Goal: Transaction & Acquisition: Purchase product/service

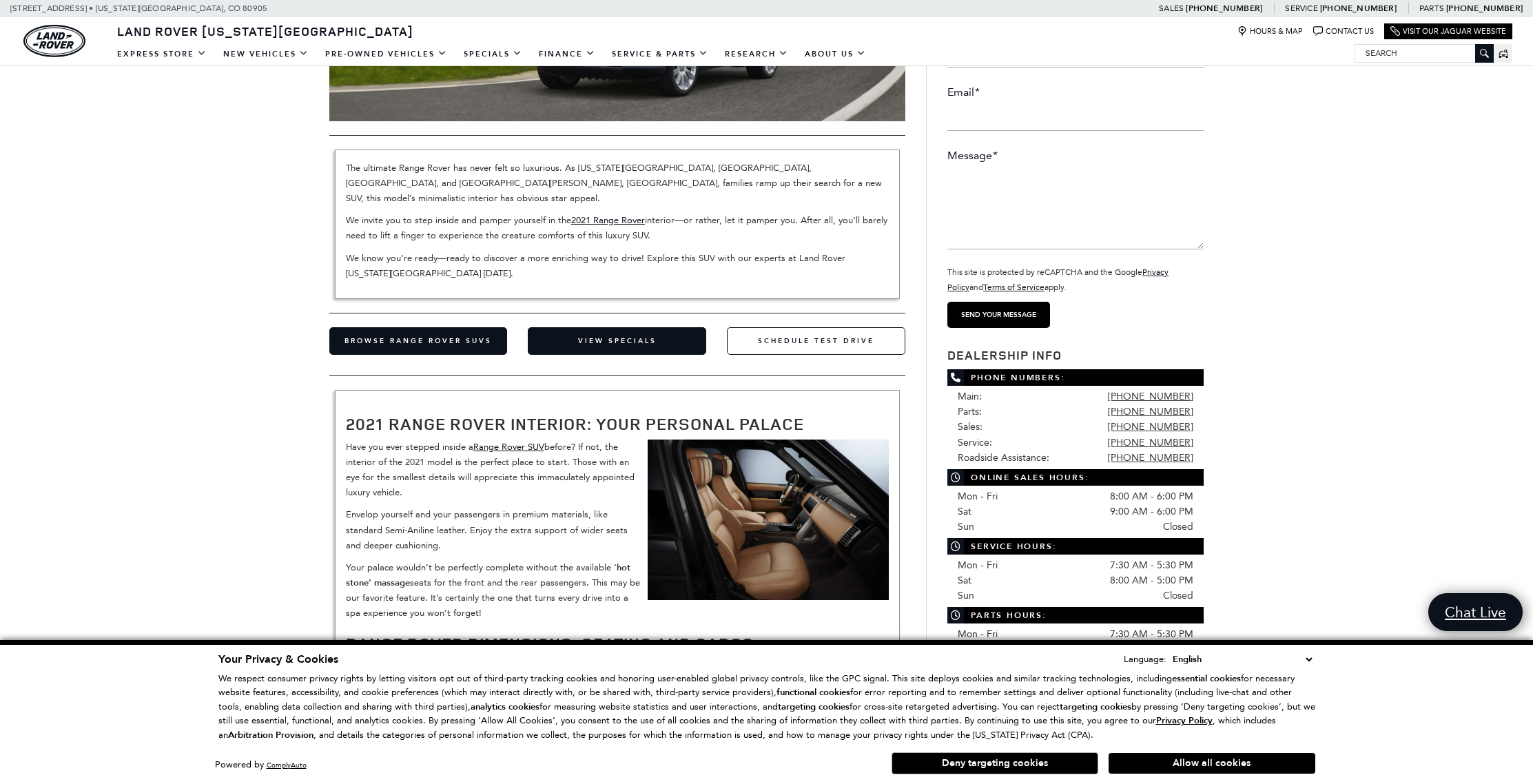
scroll to position [232, 0]
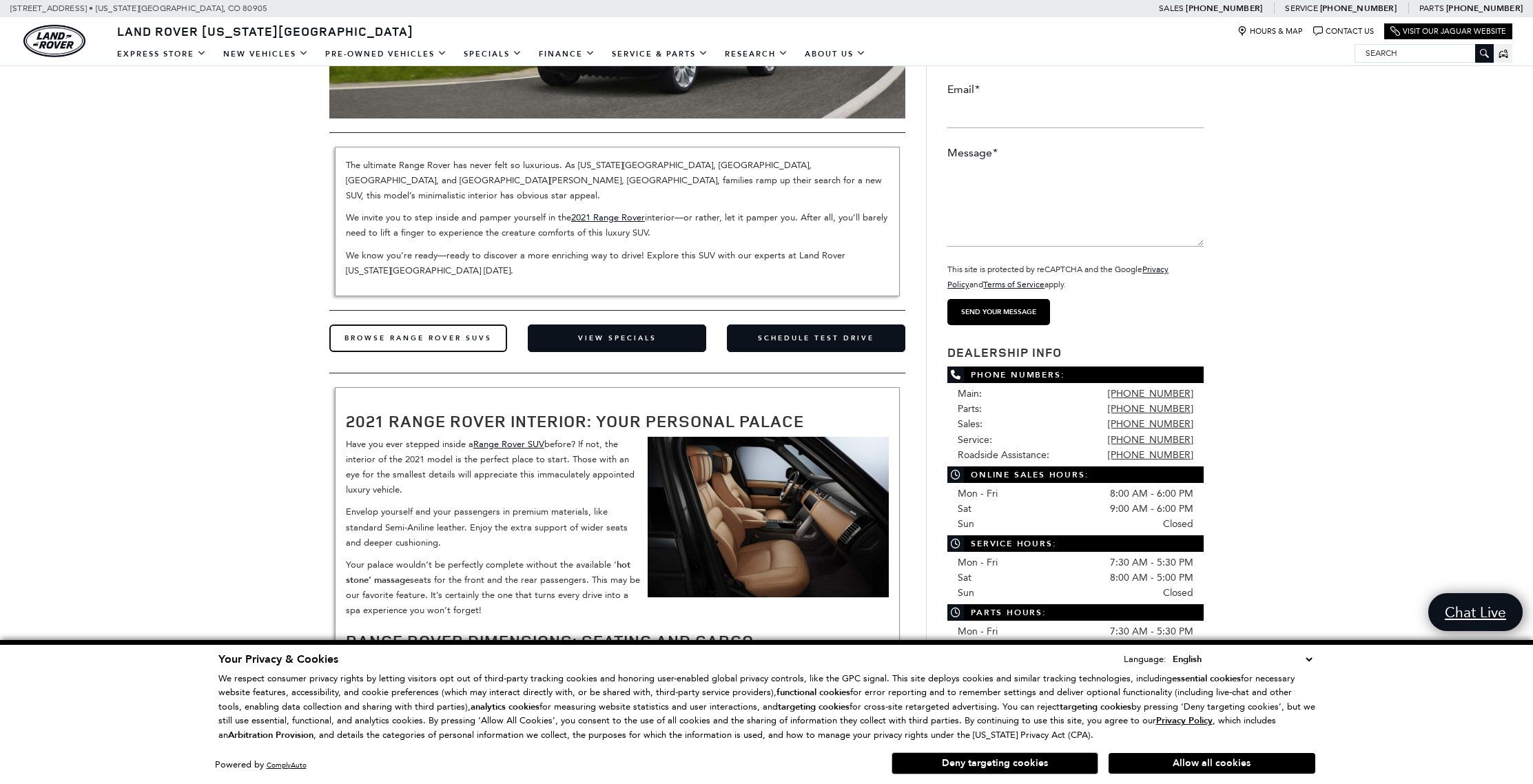
click at [466, 325] on link "Browse Range Rover SUVs" at bounding box center [418, 338] width 179 height 28
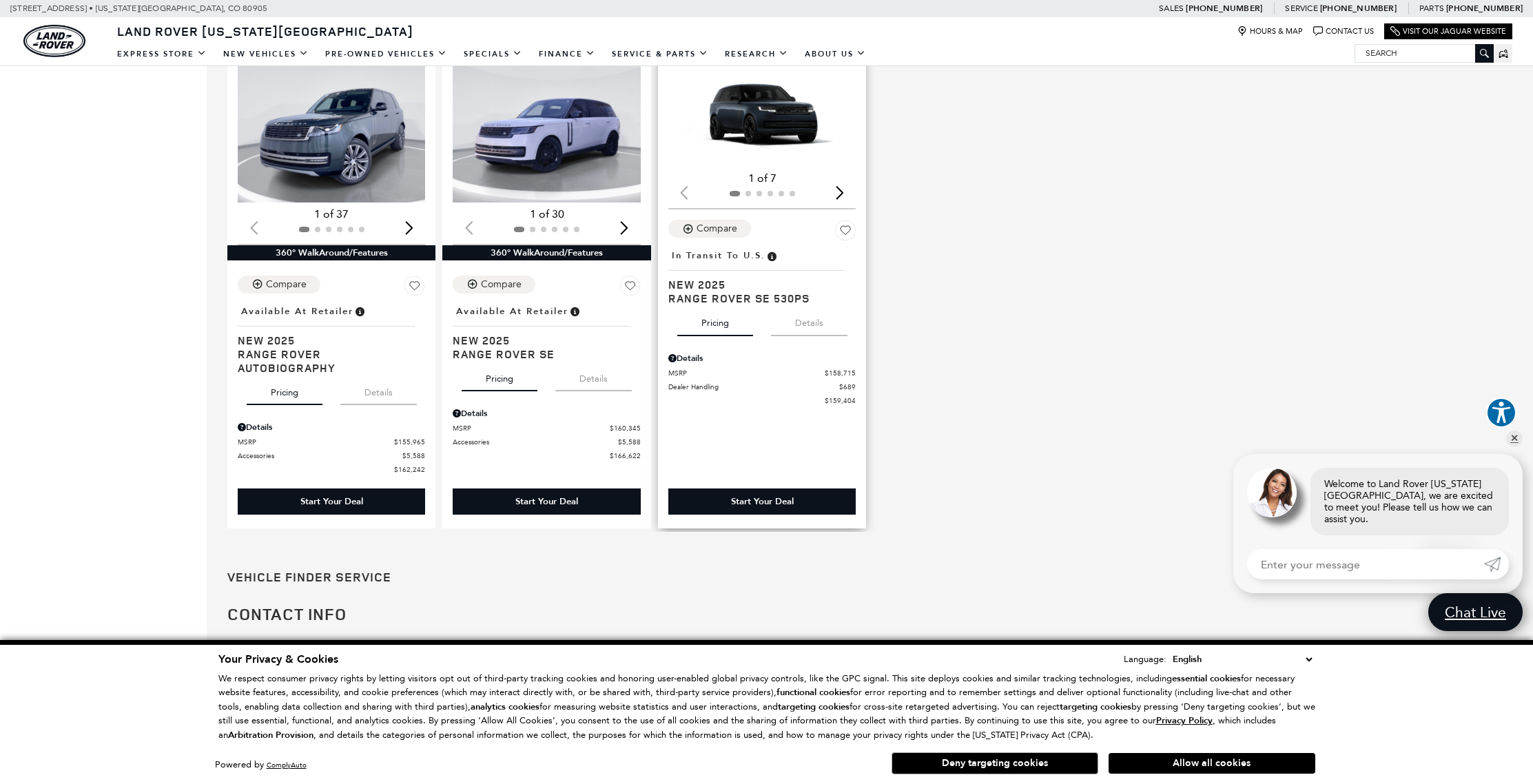
scroll to position [1408, 0]
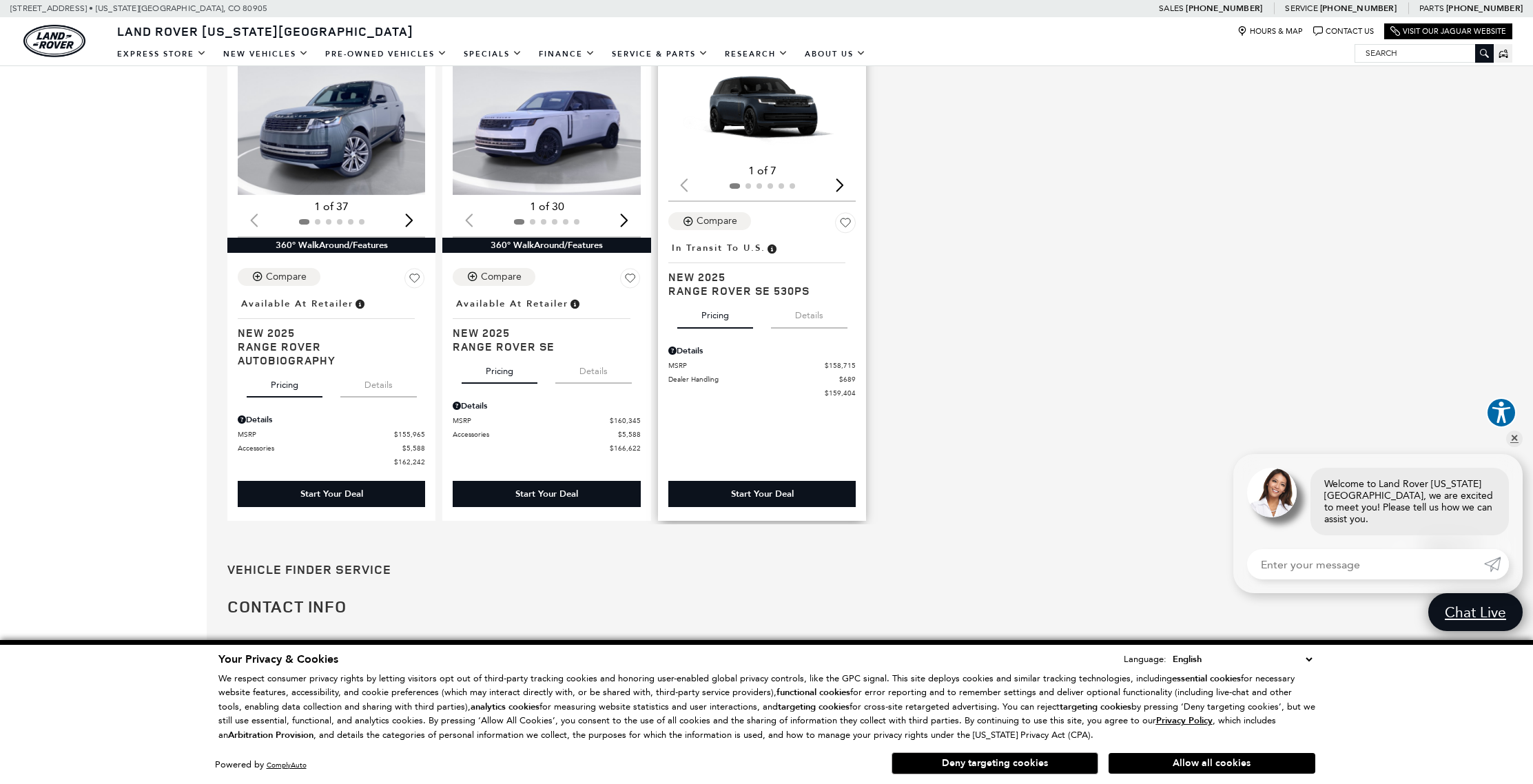
click at [847, 192] on div "Next slide" at bounding box center [839, 185] width 19 height 31
click at [846, 194] on div "Next slide" at bounding box center [839, 185] width 19 height 31
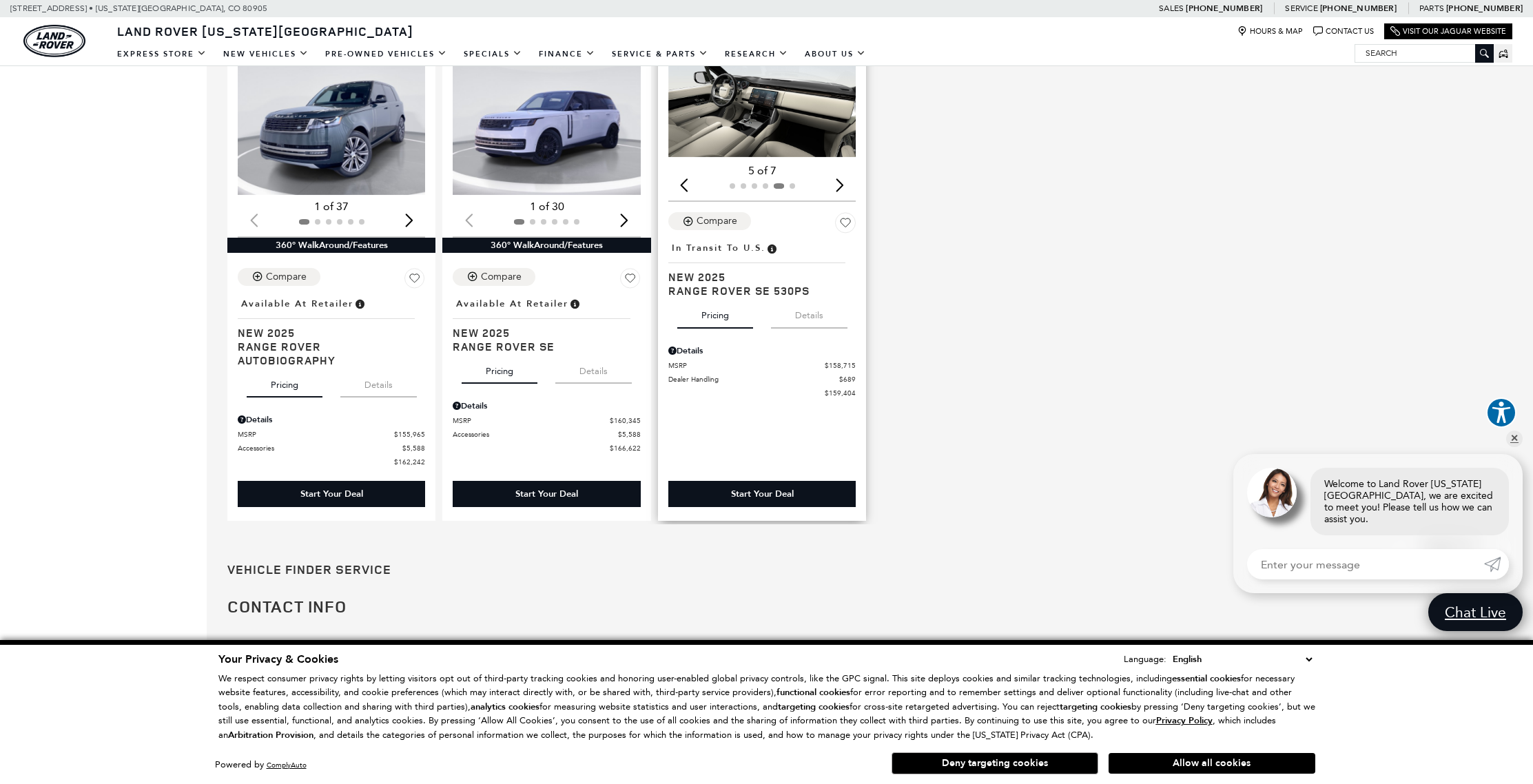
click at [846, 194] on div "Next slide" at bounding box center [839, 185] width 19 height 31
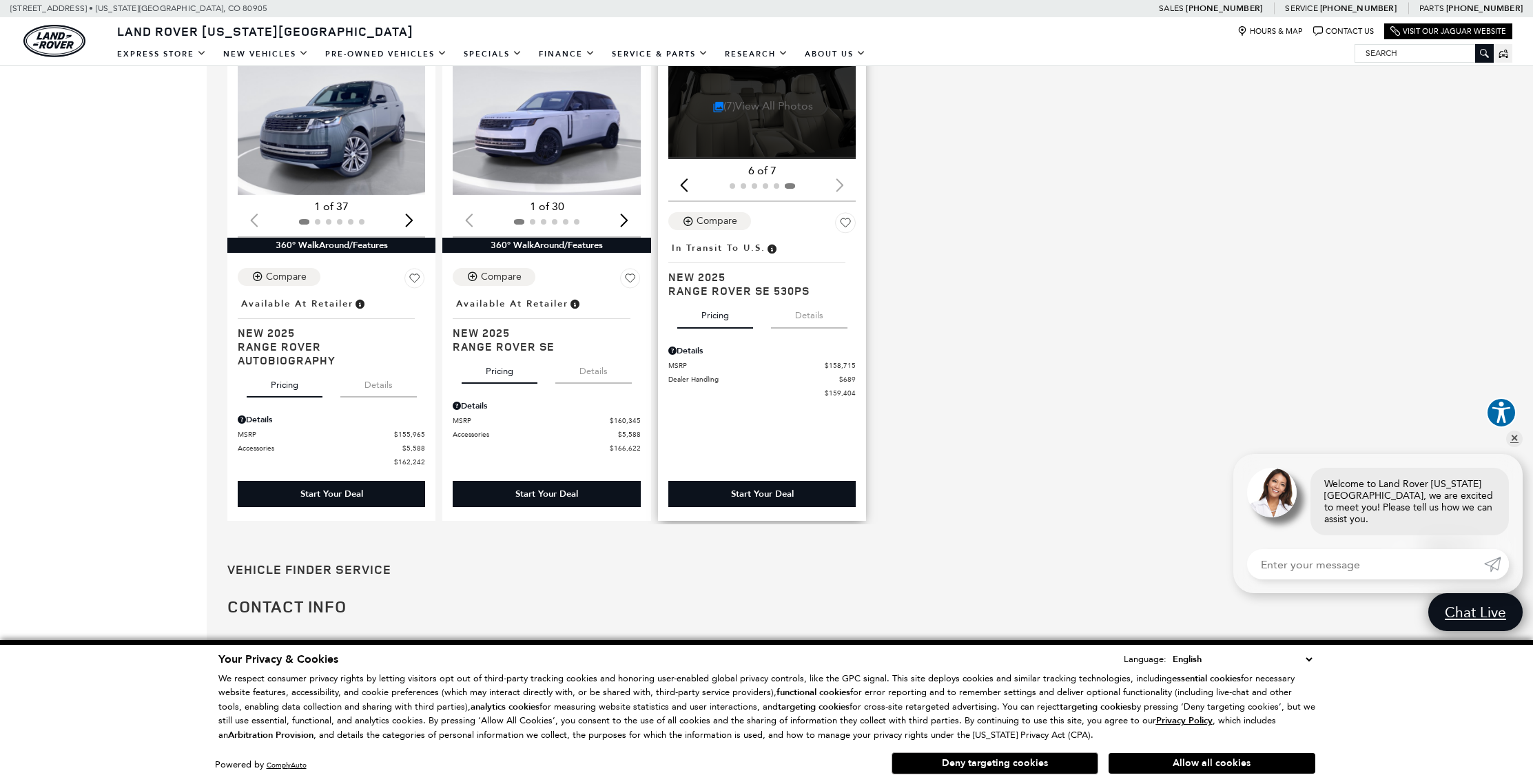
click at [800, 111] on link "(7) View All Photos" at bounding box center [763, 106] width 101 height 13
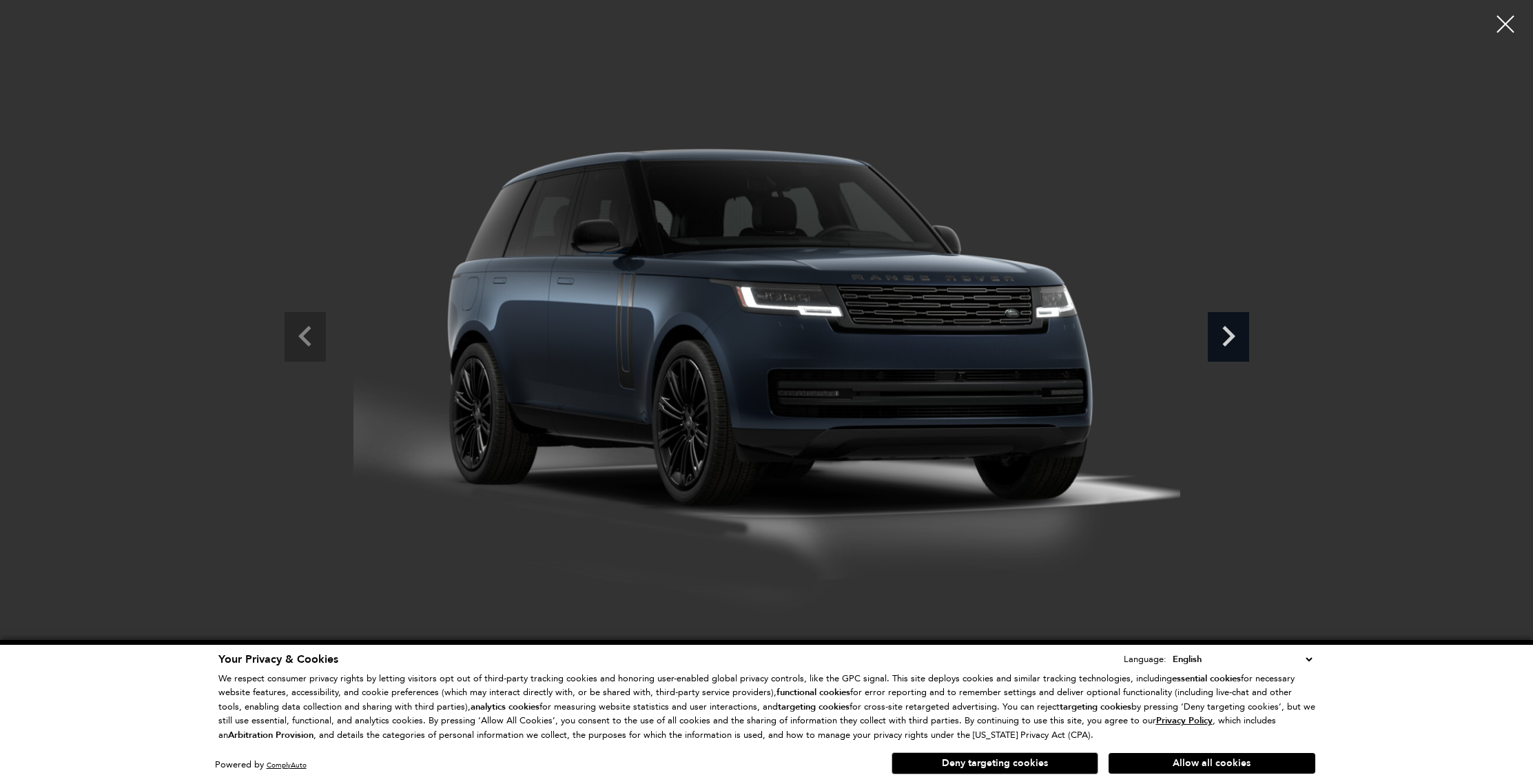
click at [1235, 328] on icon "Next slide" at bounding box center [1228, 334] width 42 height 45
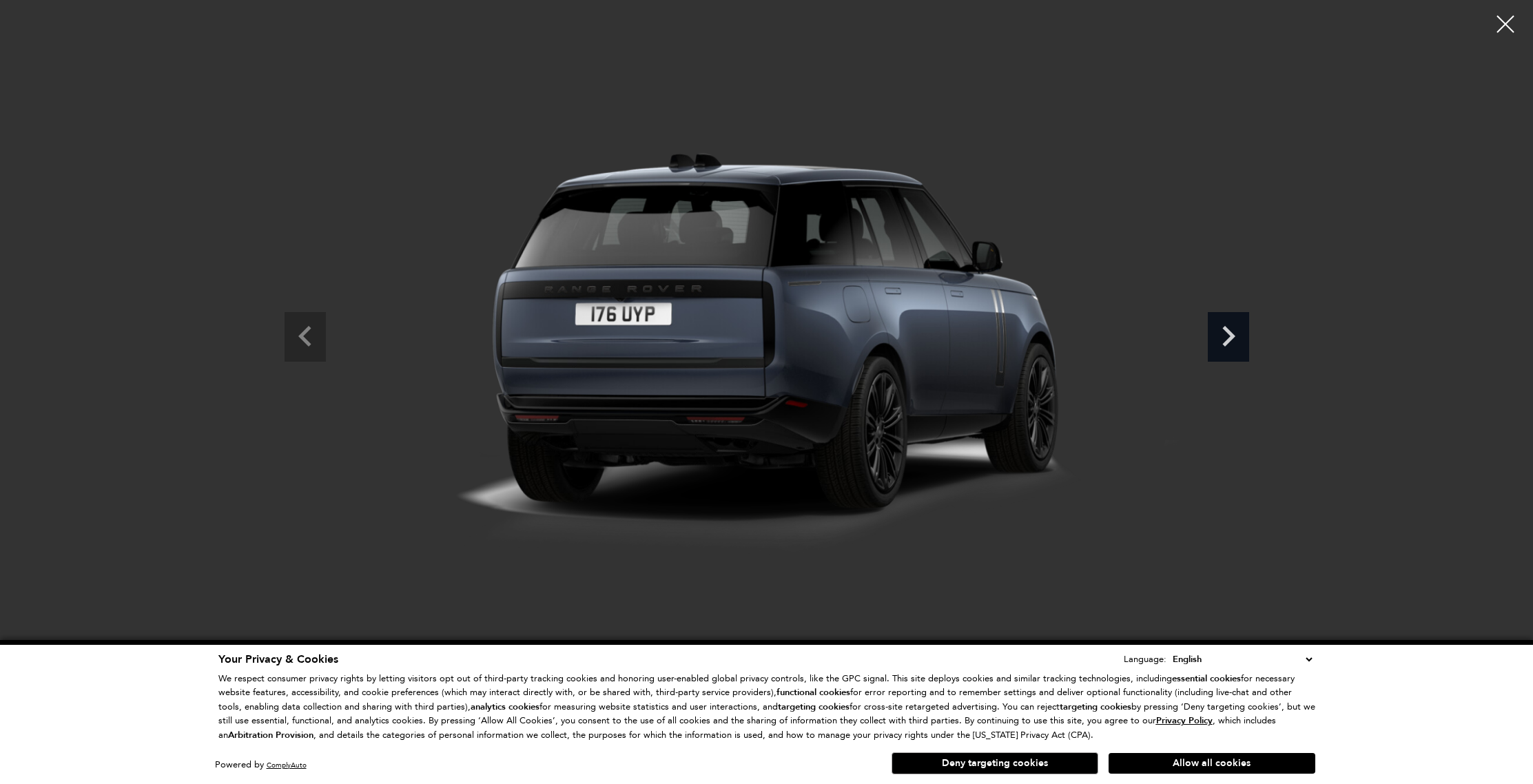
click at [1235, 328] on icon "Next slide" at bounding box center [1228, 334] width 42 height 45
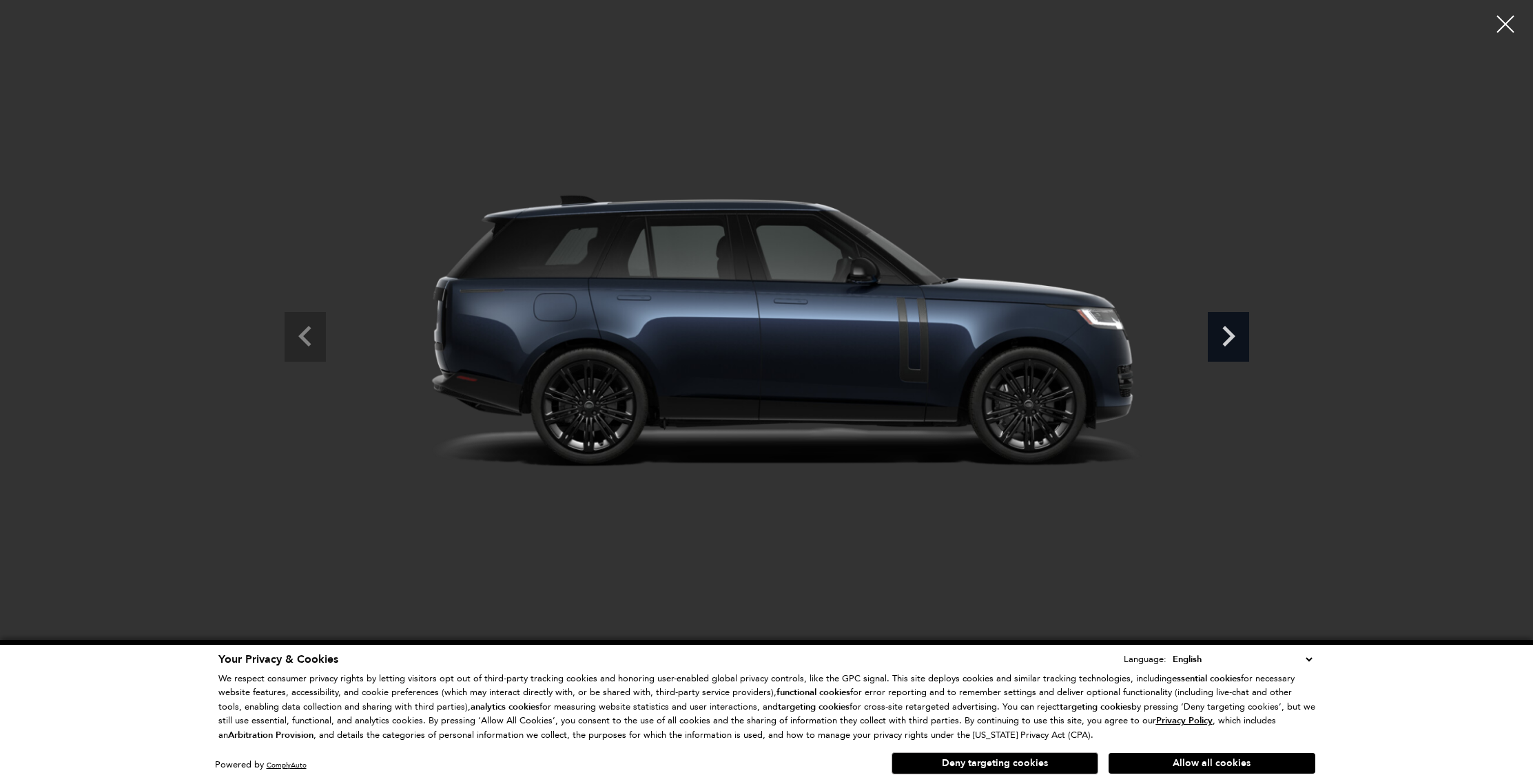
click at [1235, 328] on icon "Next slide" at bounding box center [1228, 334] width 42 height 45
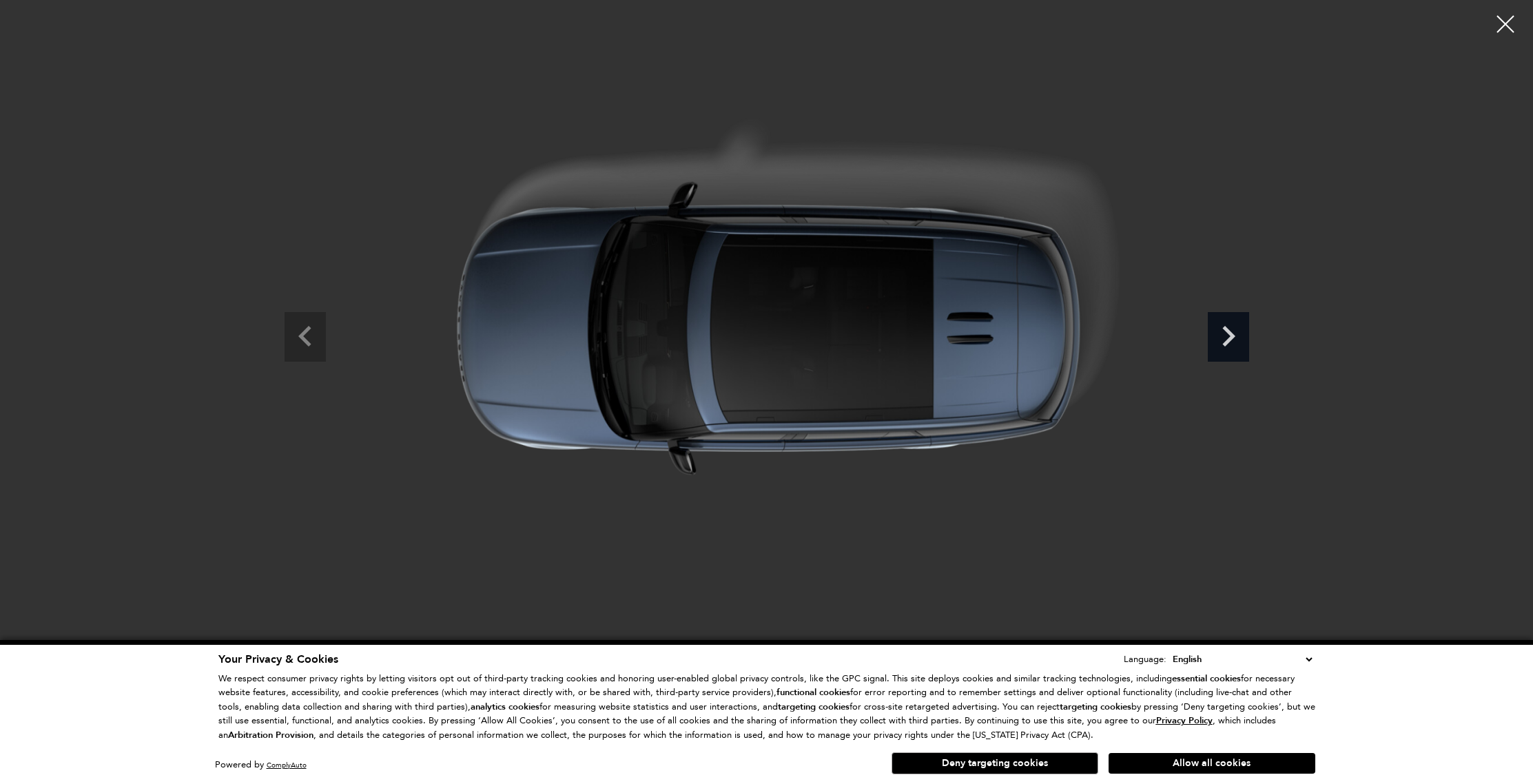
click at [1235, 328] on icon "Next slide" at bounding box center [1228, 334] width 42 height 45
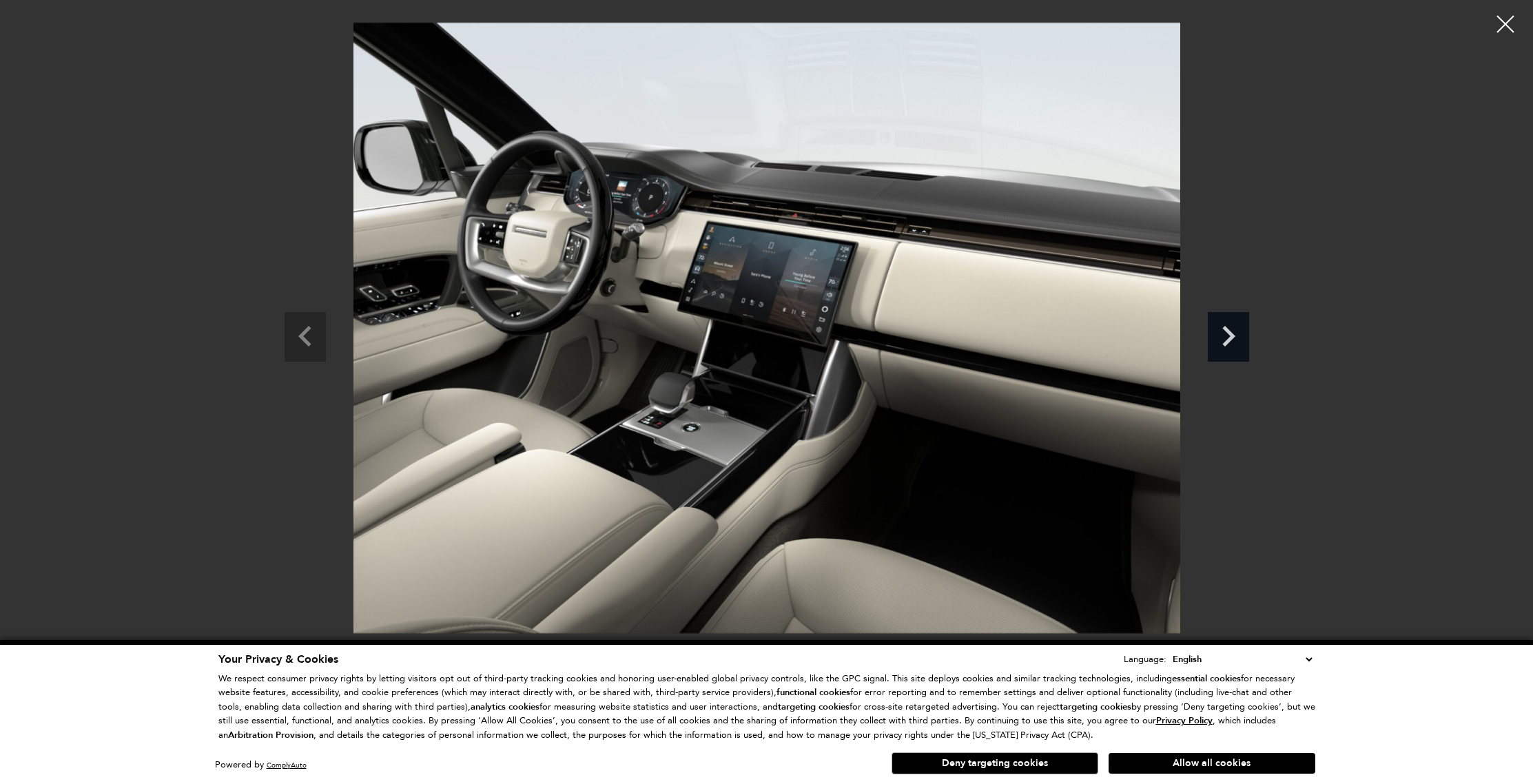
scroll to position [1404, 0]
click at [1235, 328] on icon "Next slide" at bounding box center [1228, 334] width 42 height 45
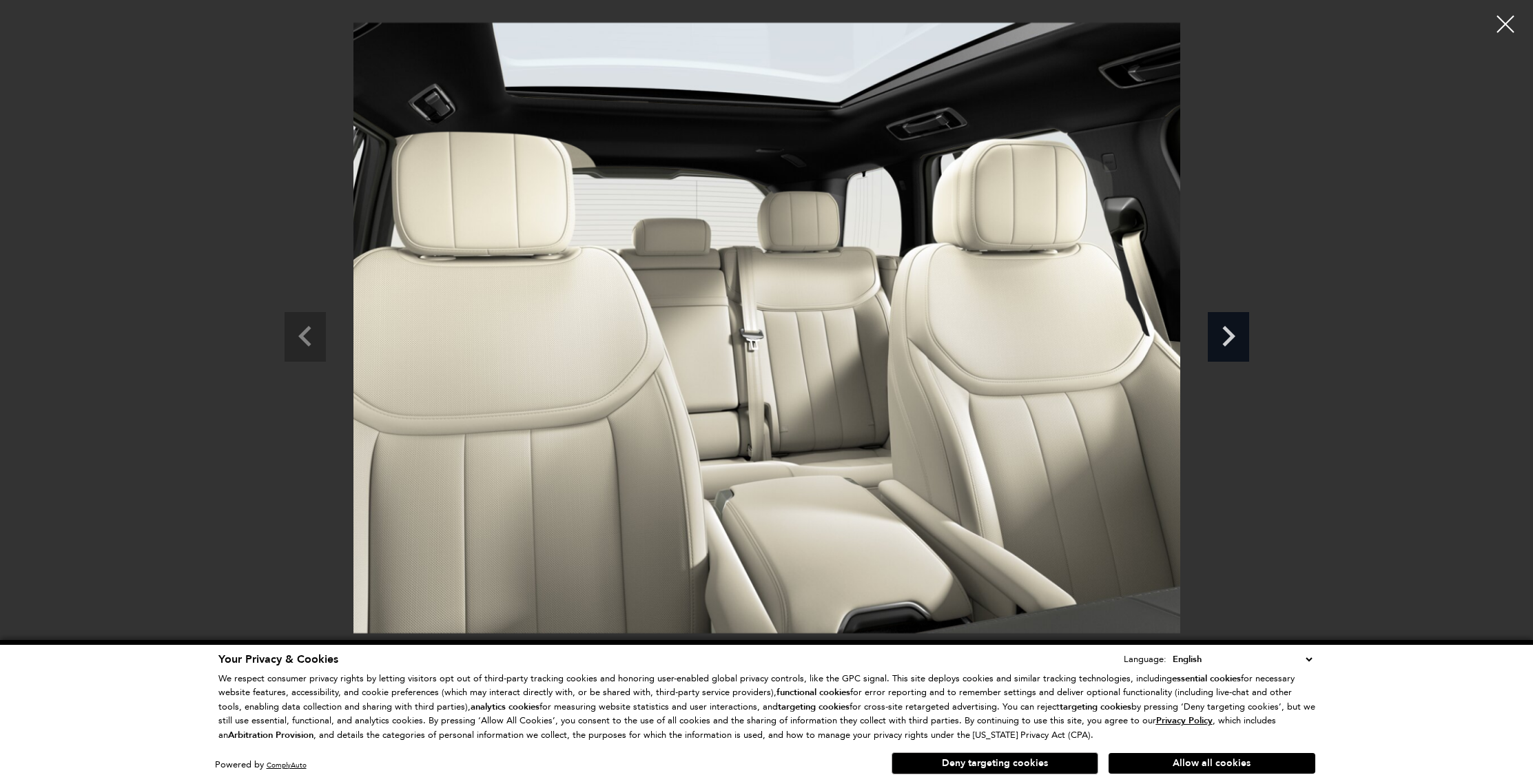
click at [1235, 328] on icon "Next slide" at bounding box center [1228, 334] width 42 height 45
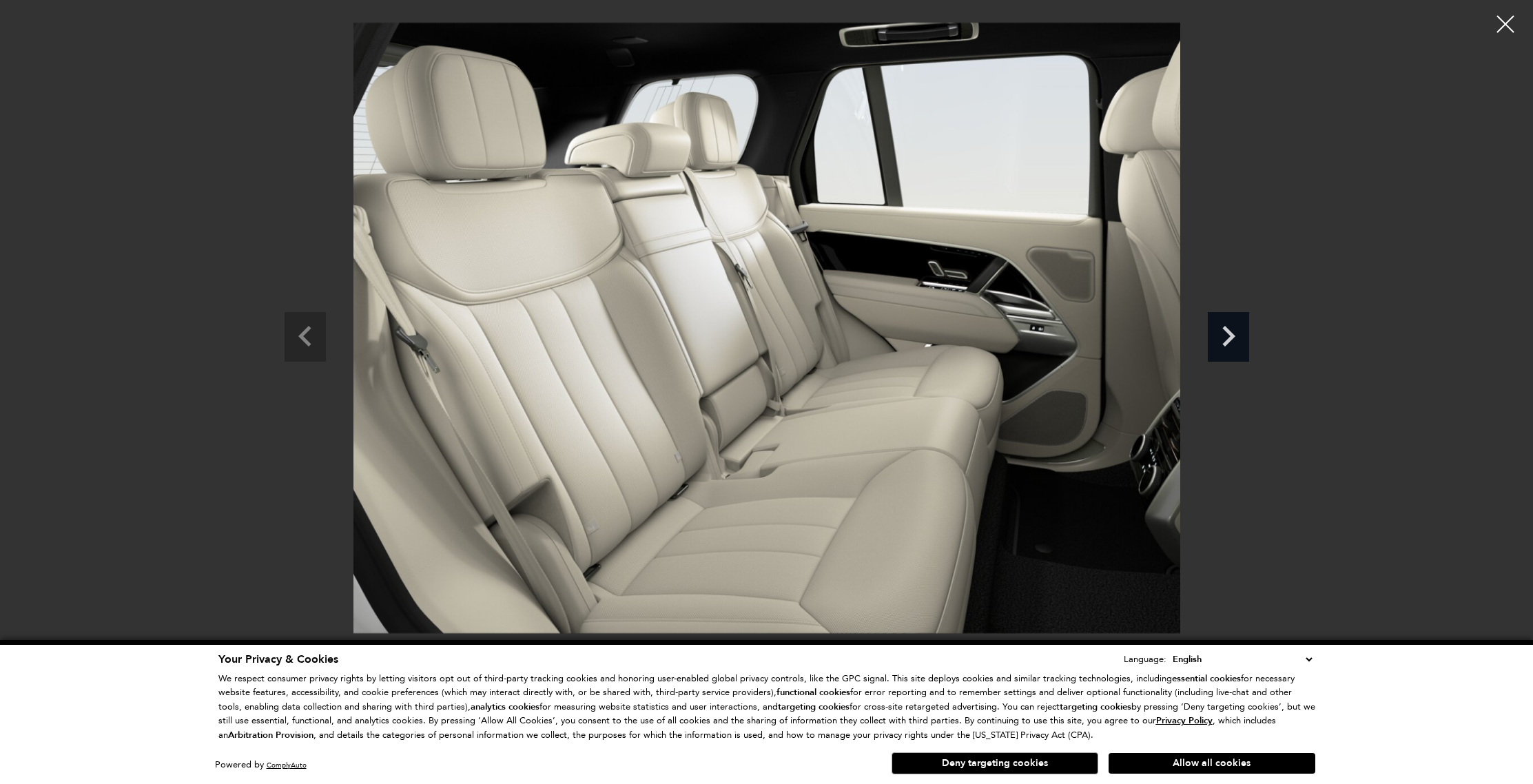
click at [1235, 328] on icon "Next slide" at bounding box center [1228, 334] width 42 height 45
click at [1225, 334] on icon "Next slide" at bounding box center [1228, 334] width 42 height 45
click at [1231, 331] on icon "Next slide" at bounding box center [1228, 337] width 13 height 21
click at [1226, 335] on icon "Next slide" at bounding box center [1228, 334] width 42 height 45
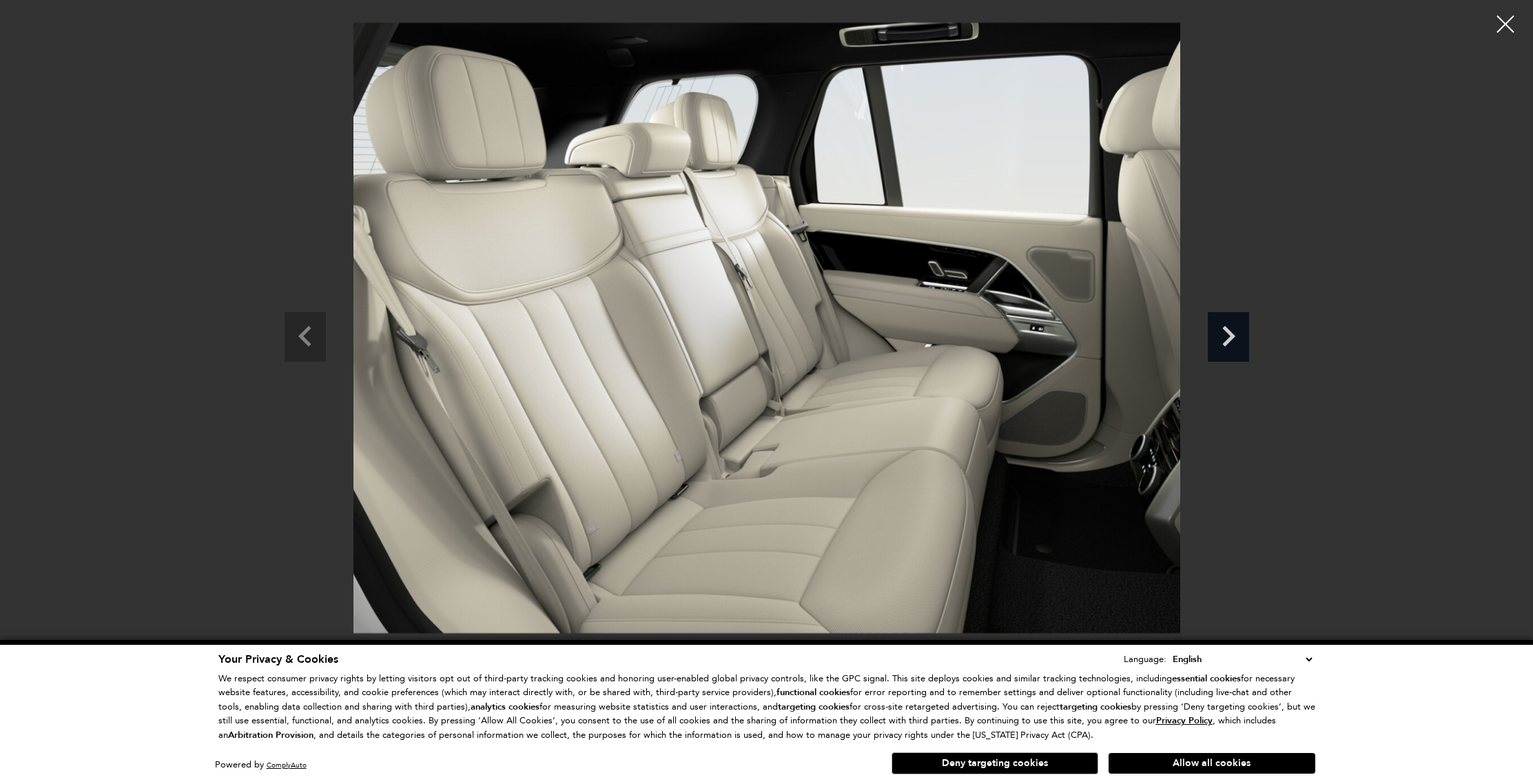
scroll to position [1416, 0]
click at [307, 340] on icon "Previous slide" at bounding box center [305, 334] width 42 height 45
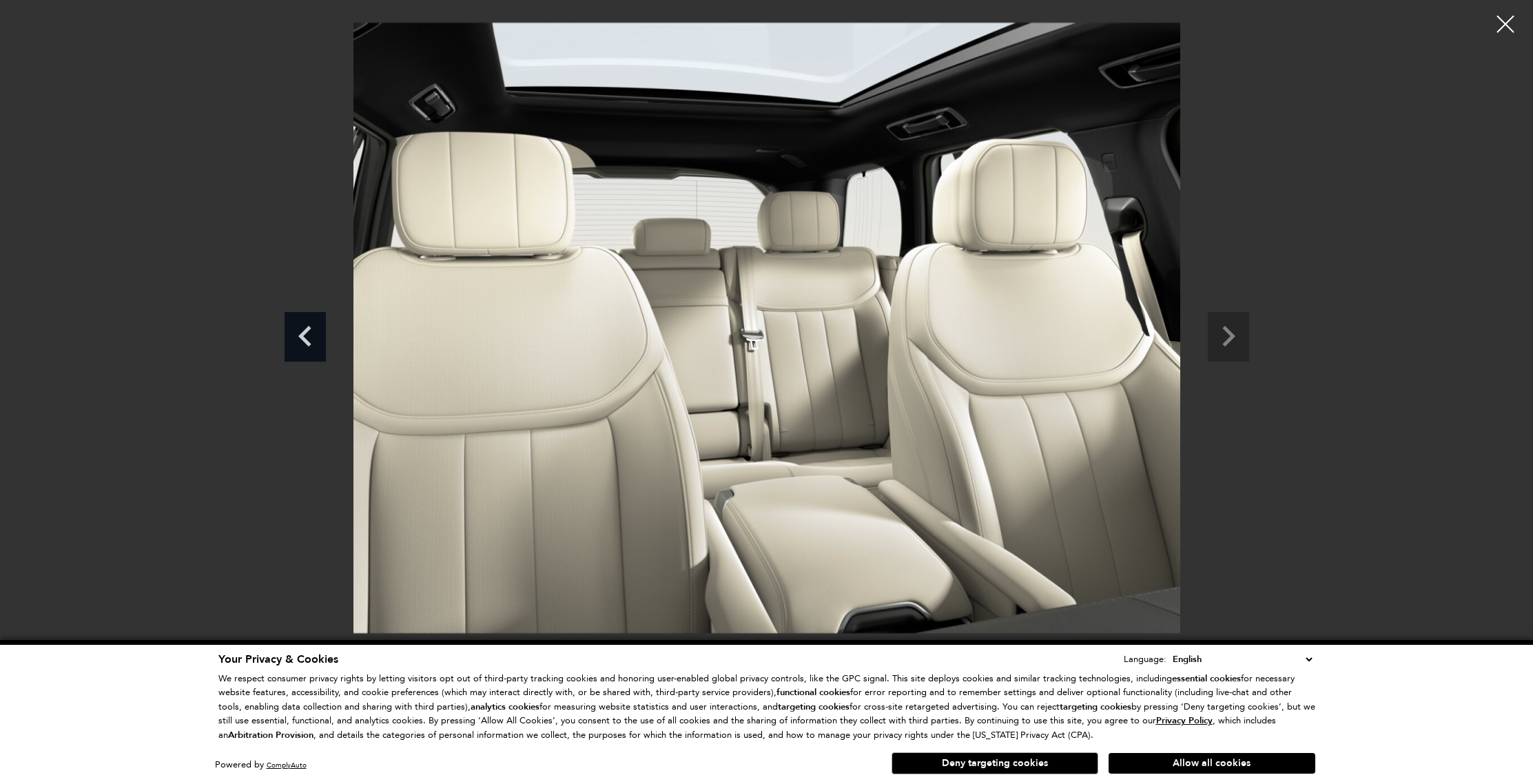
click at [307, 340] on icon "Previous slide" at bounding box center [305, 334] width 42 height 45
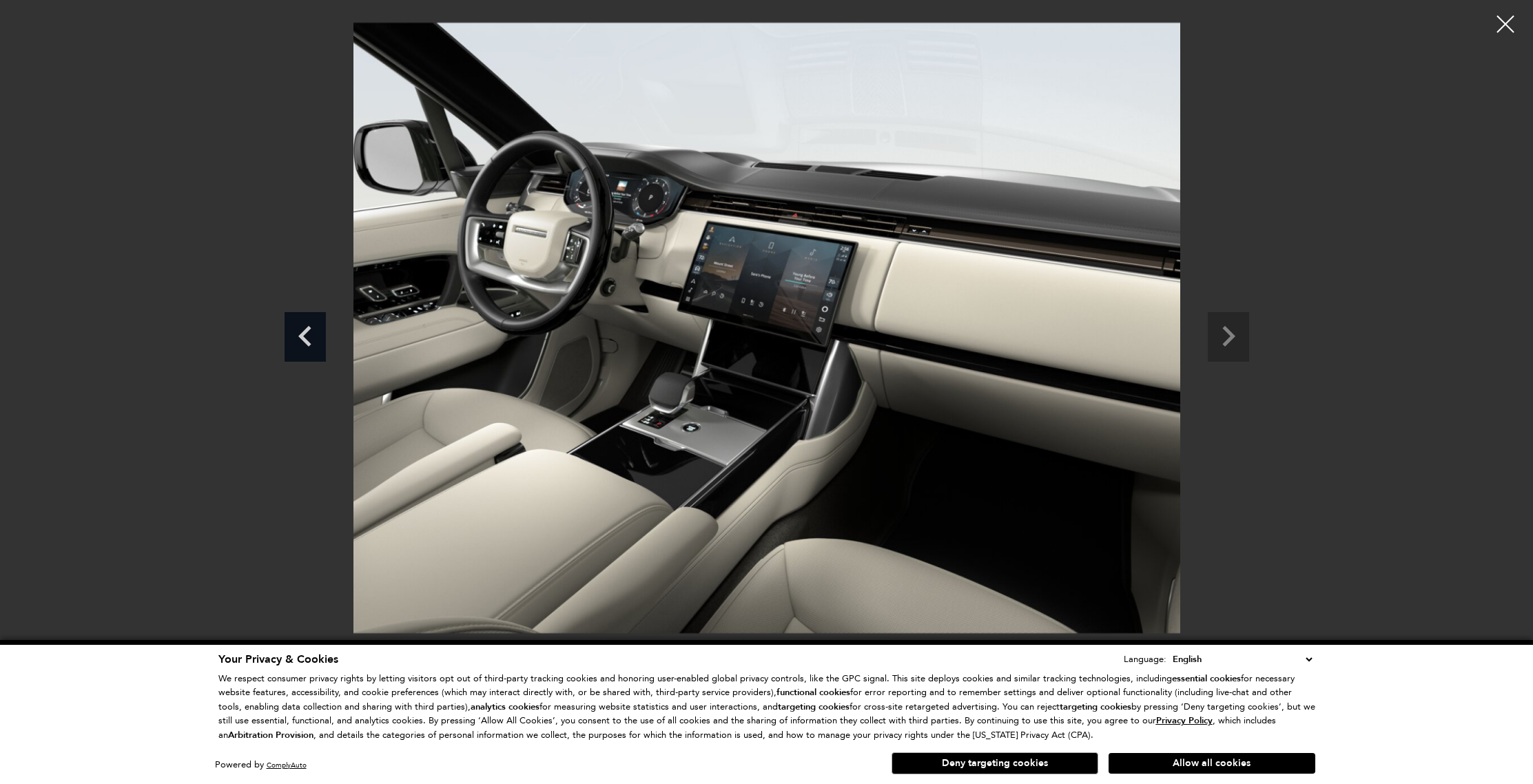
click at [307, 340] on icon "Previous slide" at bounding box center [305, 334] width 42 height 45
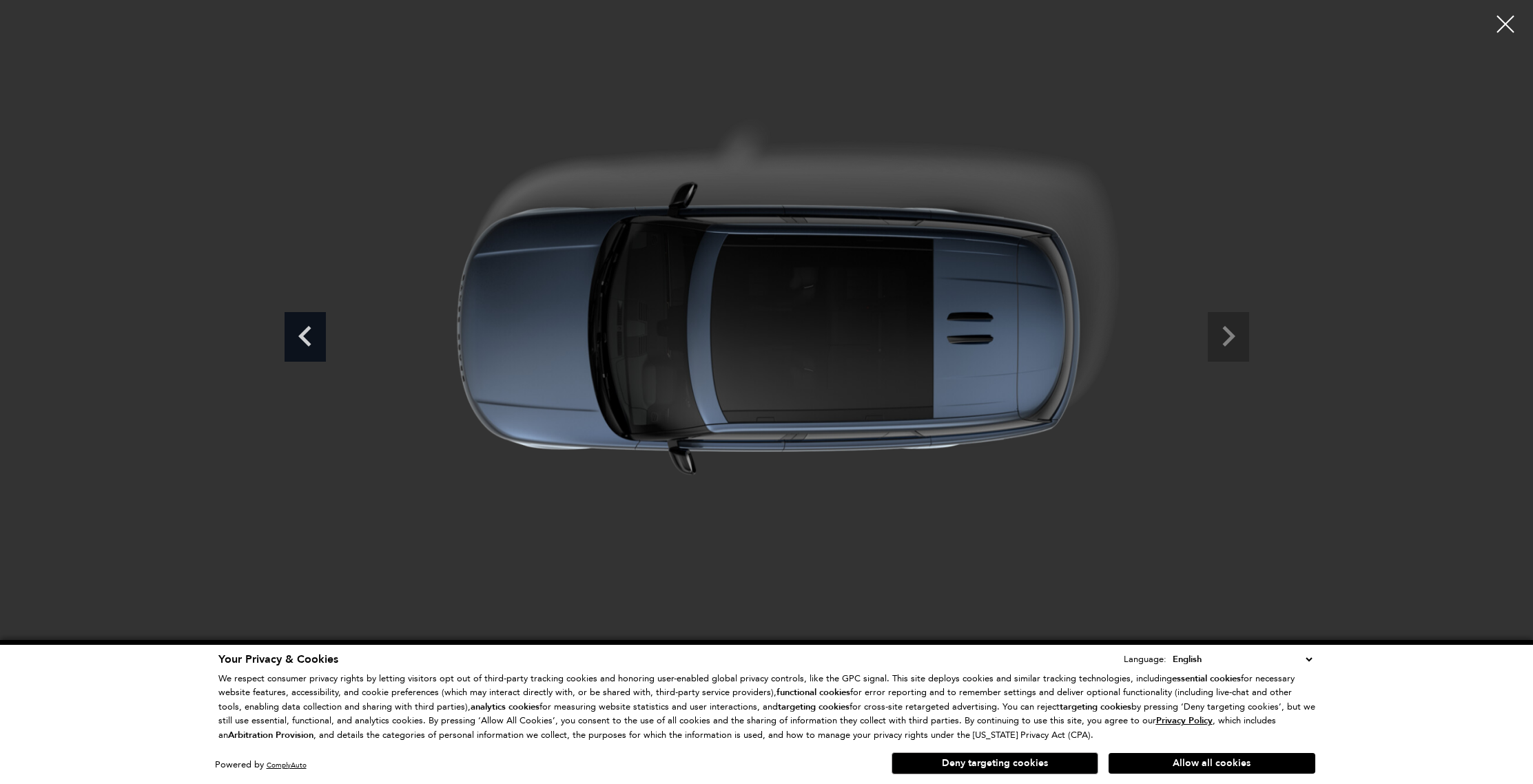
click at [307, 340] on icon "Previous slide" at bounding box center [305, 334] width 42 height 45
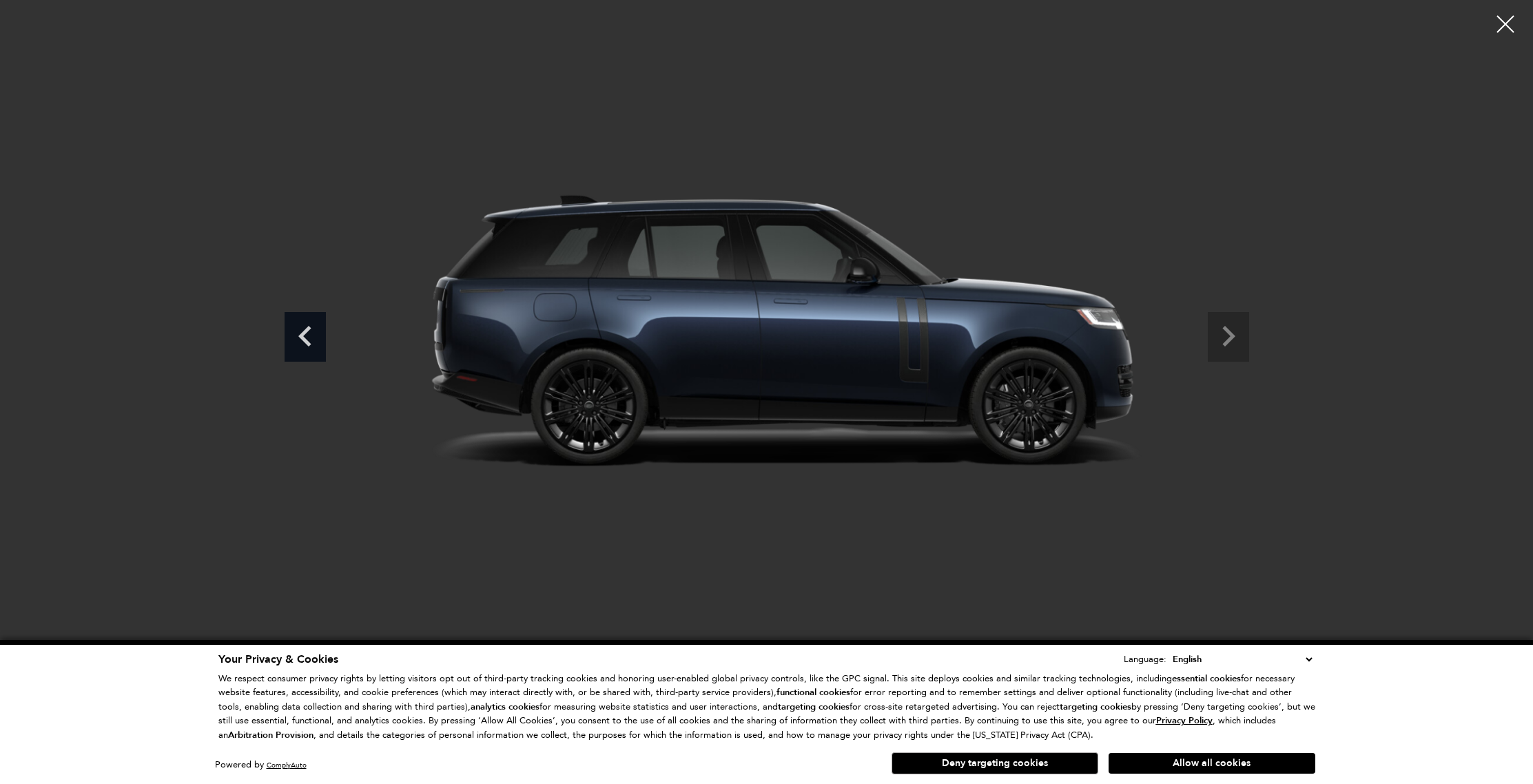
click at [307, 340] on icon "Previous slide" at bounding box center [305, 334] width 42 height 45
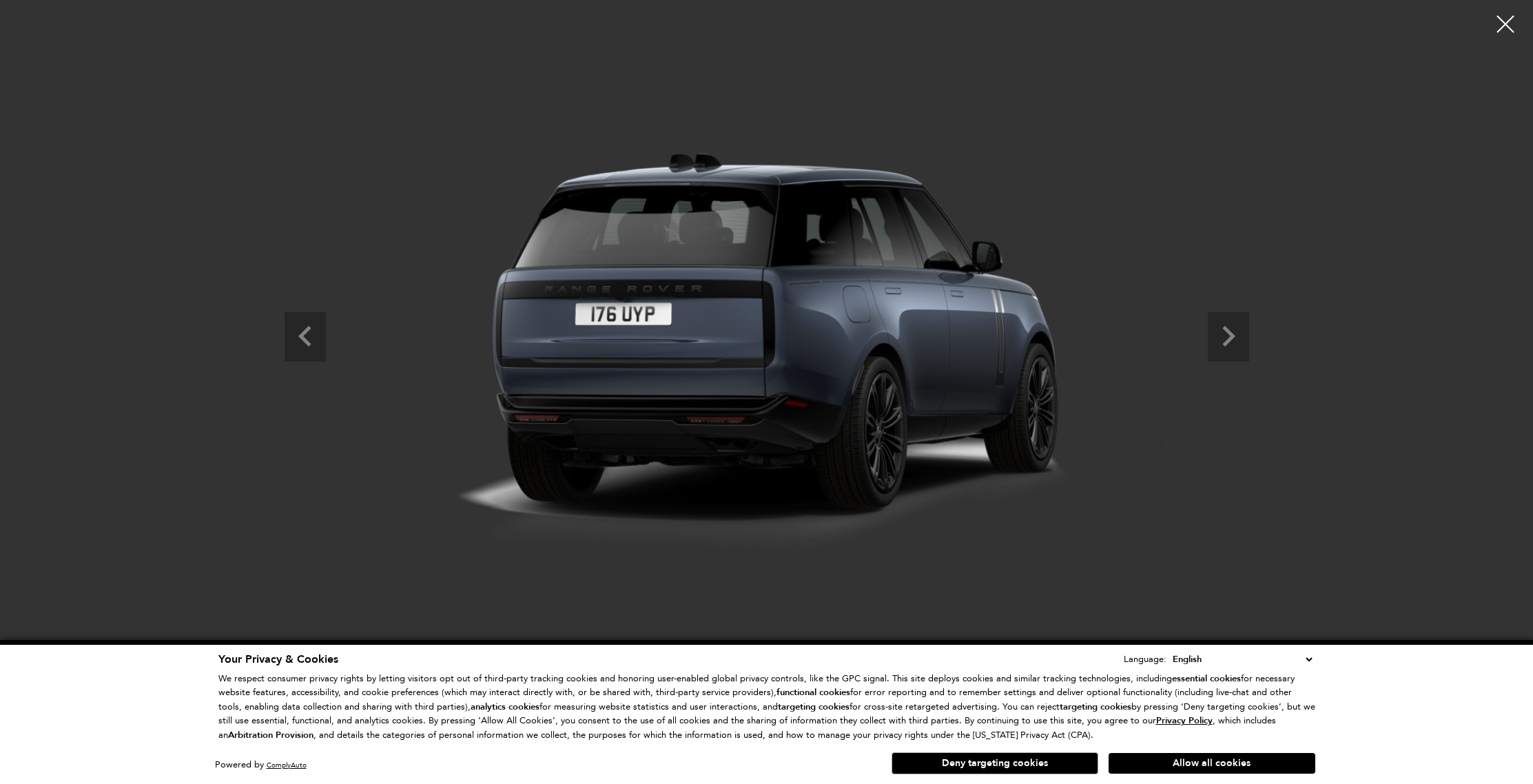
click at [1499, 24] on div at bounding box center [1505, 24] width 34 height 34
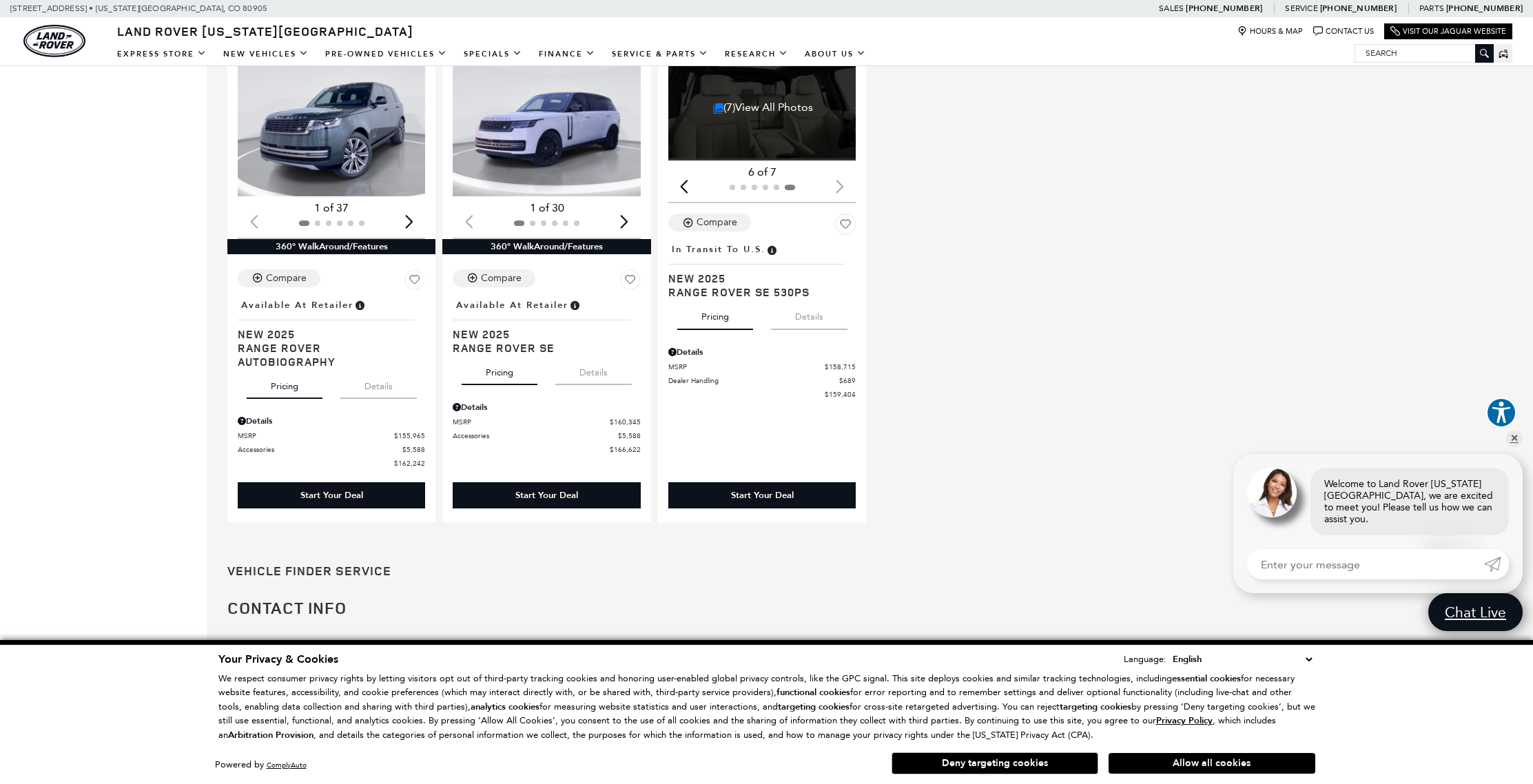
scroll to position [1403, 0]
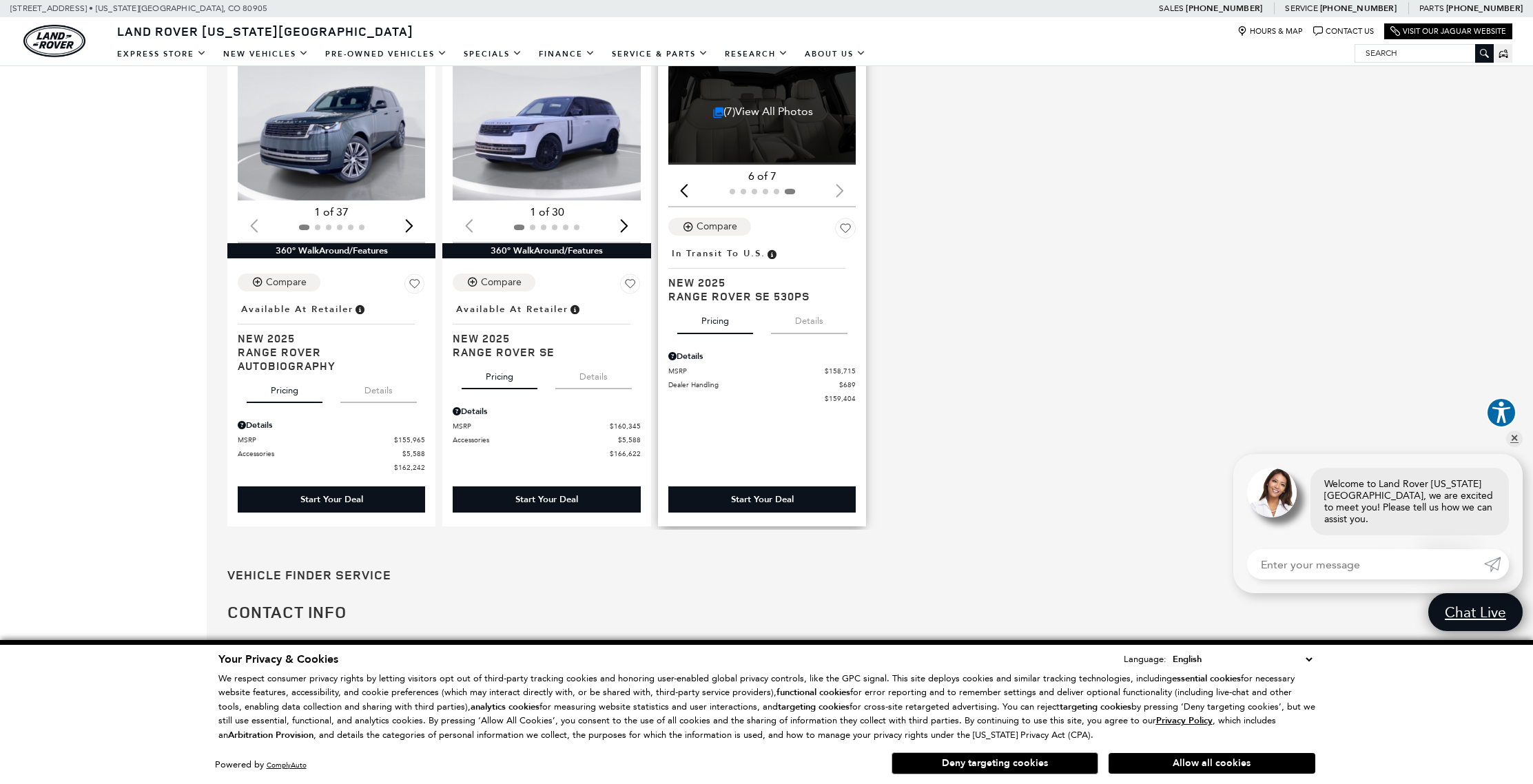
click at [809, 506] on div "Start Your Deal" at bounding box center [762, 499] width 188 height 26
